Goal: Task Accomplishment & Management: Use online tool/utility

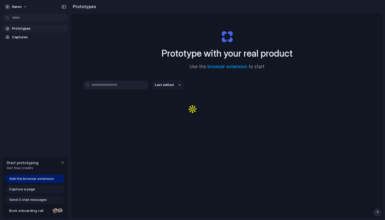
click at [146, 48] on div "Prototype with your real product Use the browser extension to start" at bounding box center [226, 48] width 209 height 57
click at [40, 17] on body "narev Prototypes Captures Start prototyping Get free credits Add the browser ex…" at bounding box center [192, 110] width 385 height 220
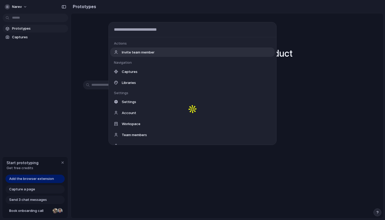
click at [35, 31] on div "Actions Invite team member Navigation Captures Libraries Settings Settings Acco…" at bounding box center [192, 110] width 385 height 220
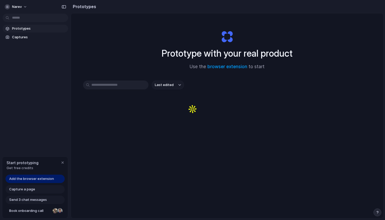
click at [35, 31] on span "Prototypes" at bounding box center [39, 28] width 54 height 5
click at [112, 87] on input "text" at bounding box center [115, 84] width 65 height 9
click at [228, 67] on link "browser extension" at bounding box center [227, 66] width 40 height 5
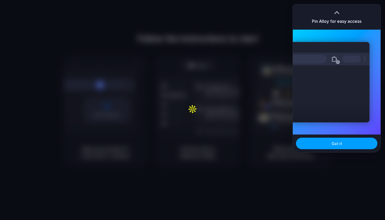
click at [342, 145] on button "Got it" at bounding box center [336, 143] width 81 height 12
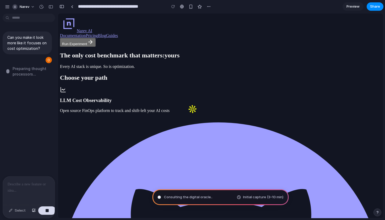
click at [36, 69] on span "Preparing thought processors ..." at bounding box center [34, 71] width 42 height 11
click at [36, 69] on span "Preparing thought processors" at bounding box center [34, 71] width 42 height 11
click at [36, 69] on span "Preparing thought processors ..." at bounding box center [34, 71] width 42 height 11
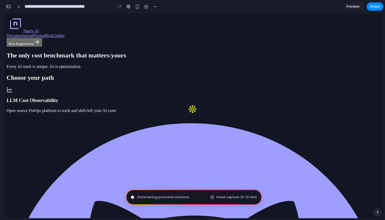
click at [236, 197] on span "Initial capture (3–10 min)" at bounding box center [236, 196] width 40 height 5
type input "**********"
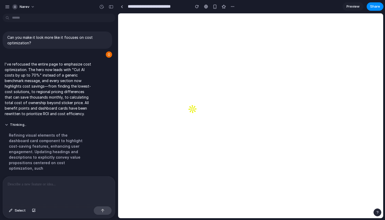
click at [45, 189] on div at bounding box center [59, 190] width 112 height 28
click at [105, 209] on button "button" at bounding box center [103, 210] width 18 height 8
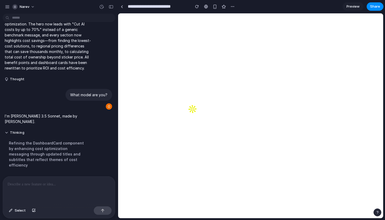
scroll to position [35, 0]
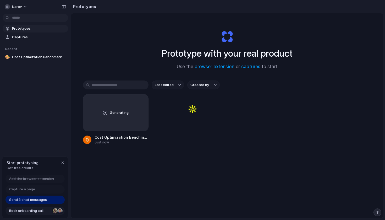
click at [56, 211] on div at bounding box center [55, 210] width 5 height 5
click at [34, 57] on span "Cost Optimization Benchmark" at bounding box center [39, 56] width 54 height 5
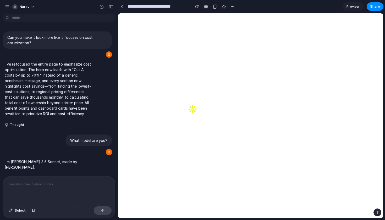
scroll to position [35, 0]
